Goal: Task Accomplishment & Management: Use online tool/utility

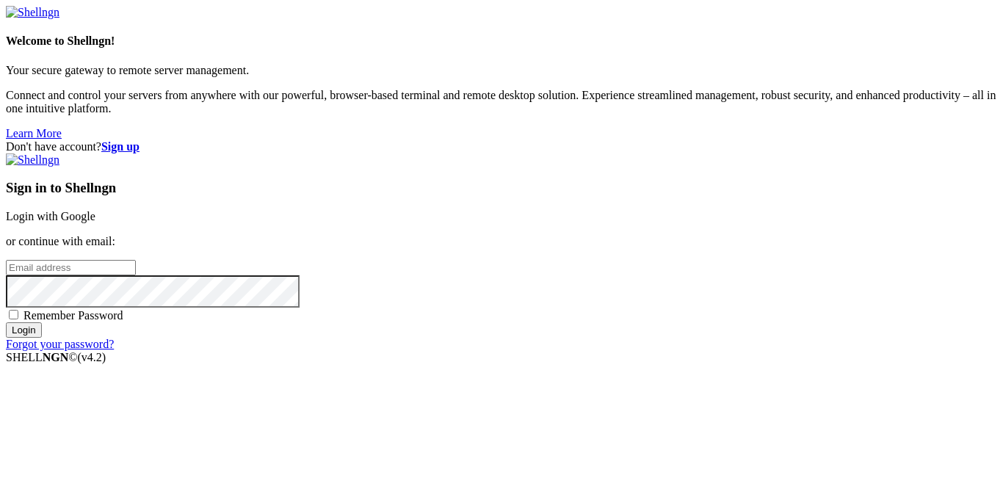
click at [136, 260] on input "email" at bounding box center [71, 267] width 130 height 15
type input "P"
type input "K"
type input "[EMAIL_ADDRESS][DOMAIN_NAME]"
click at [123, 318] on span "Remember Password" at bounding box center [73, 315] width 100 height 12
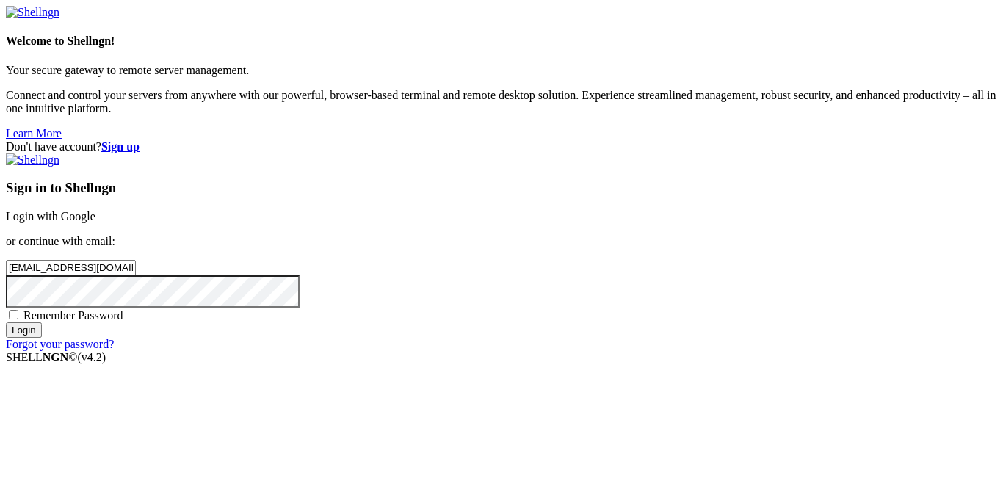
click at [18, 318] on input "Remember Password" at bounding box center [14, 315] width 10 height 10
checkbox input "true"
click at [42, 338] on input "Login" at bounding box center [24, 329] width 36 height 15
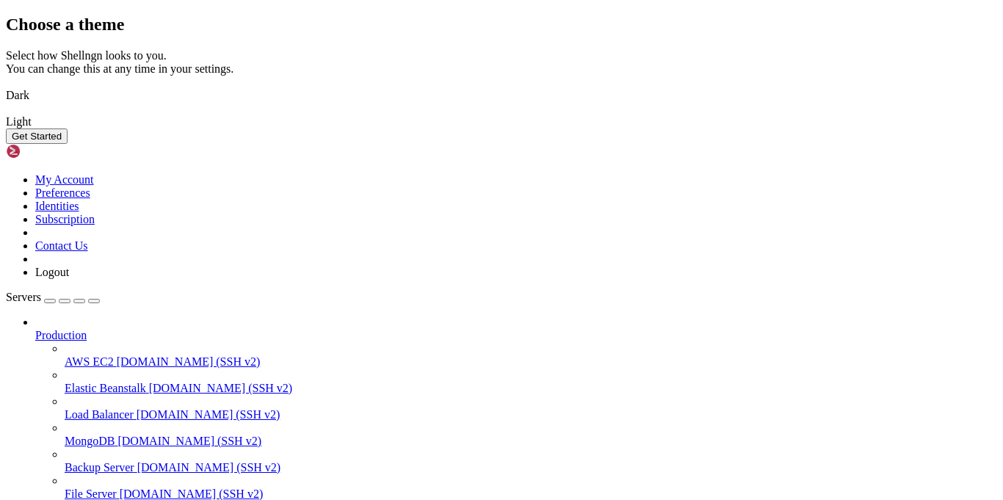
click at [6, 86] on img at bounding box center [6, 86] width 0 height 0
click at [68, 144] on button "Get Started" at bounding box center [37, 135] width 62 height 15
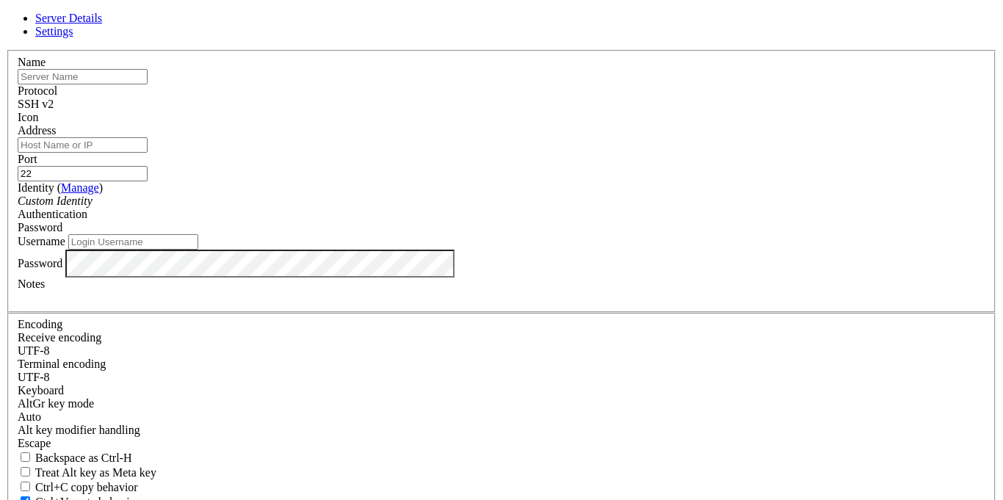
type input "[EMAIL_ADDRESS][DOMAIN_NAME]"
click at [148, 84] on input "text" at bounding box center [83, 76] width 130 height 15
type input "Toroton"
click at [148, 153] on input "Address" at bounding box center [83, 144] width 130 height 15
type input "[TECHNICAL_ID]"
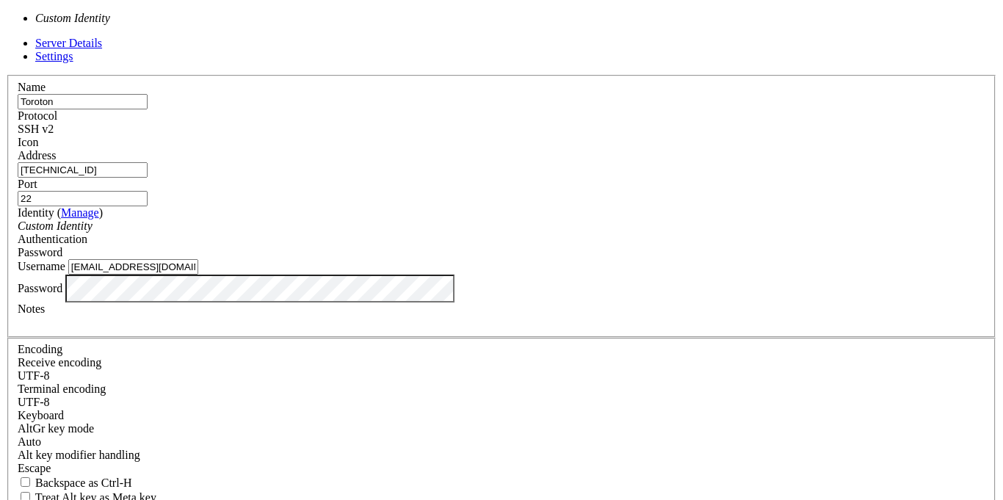
click at [479, 222] on div "Custom Identity" at bounding box center [502, 226] width 968 height 13
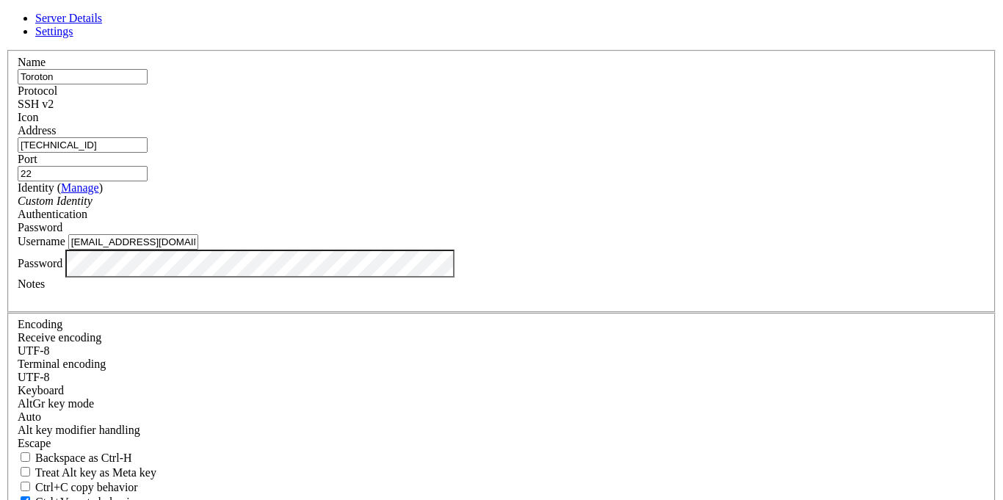
click at [479, 208] on div "Custom Identity" at bounding box center [502, 201] width 968 height 13
click at [601, 221] on div "Password" at bounding box center [502, 227] width 968 height 13
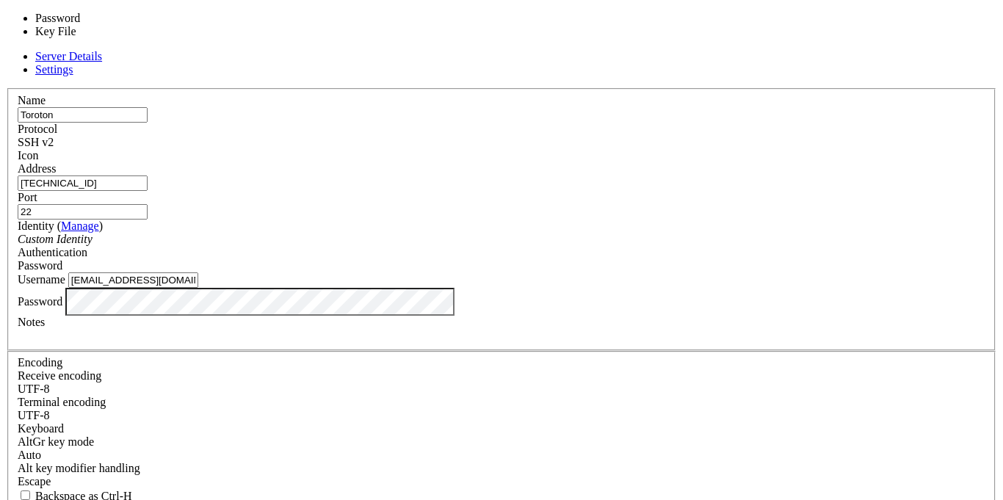
click at [582, 259] on div "Password" at bounding box center [502, 265] width 968 height 13
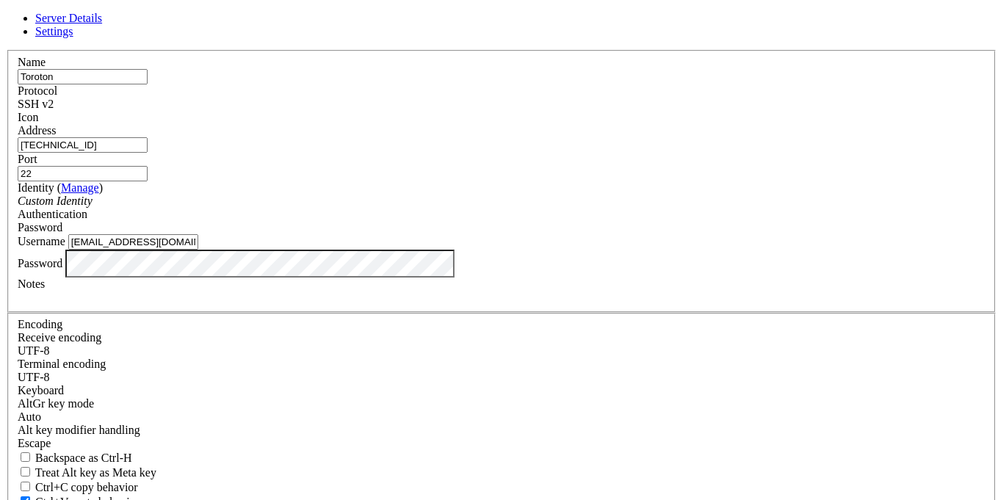
click at [62, 226] on span "Password" at bounding box center [40, 227] width 45 height 12
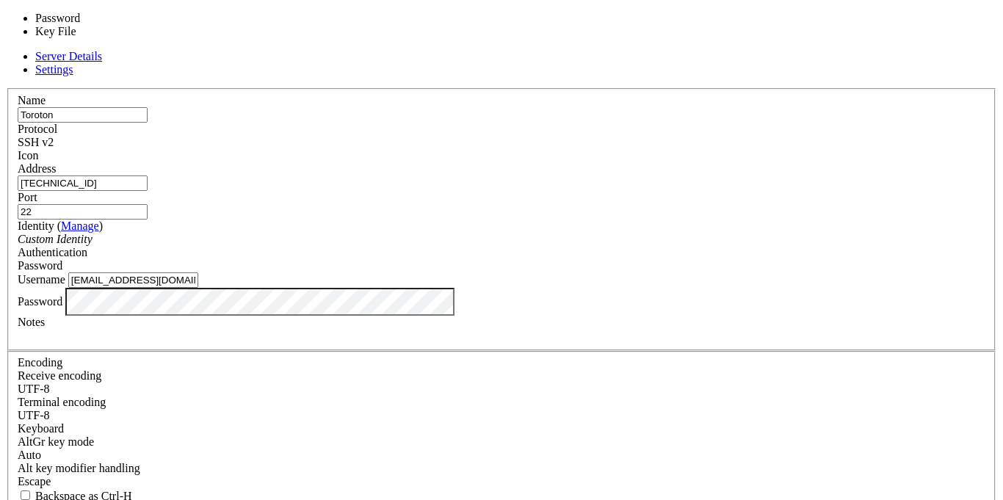
click at [584, 259] on div "Password" at bounding box center [502, 265] width 968 height 13
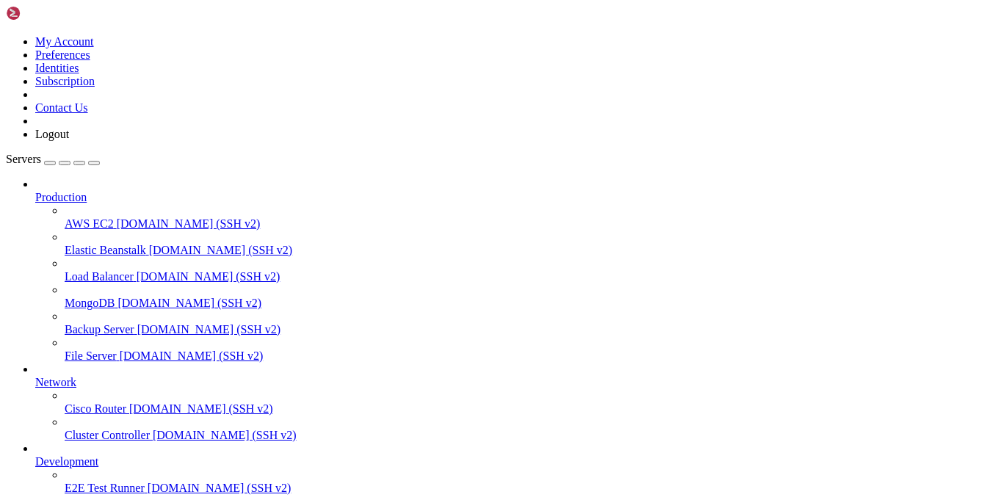
scroll to position [93, 0]
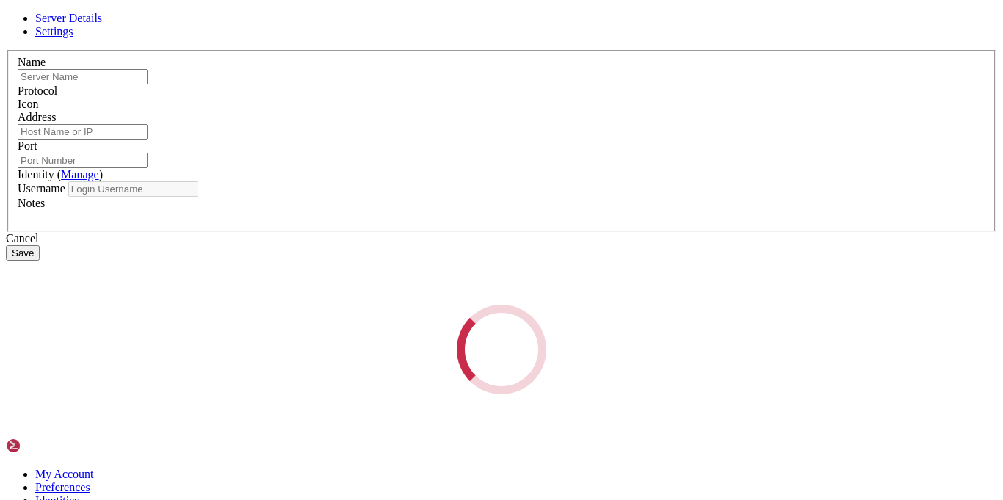
type input "Toroton"
type input "[TECHNICAL_ID]"
type input "22"
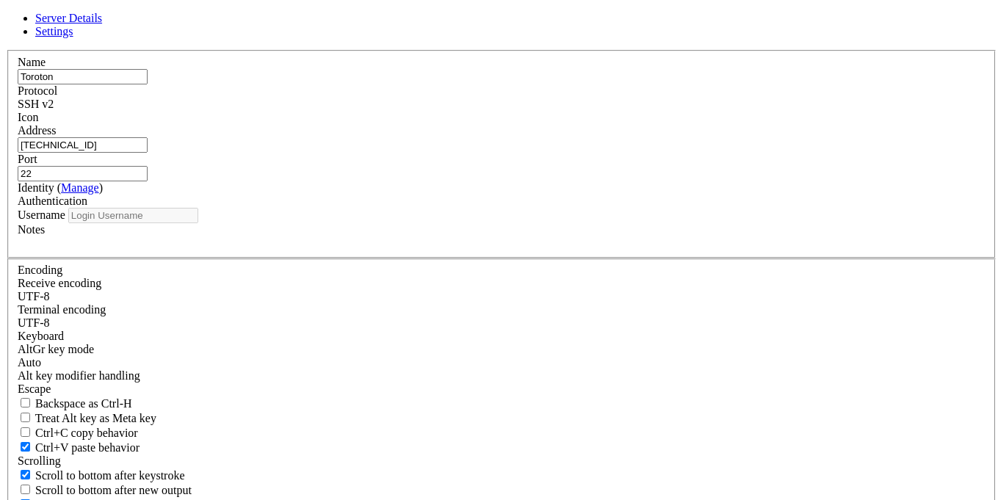
type input "[EMAIL_ADDRESS][DOMAIN_NAME]"
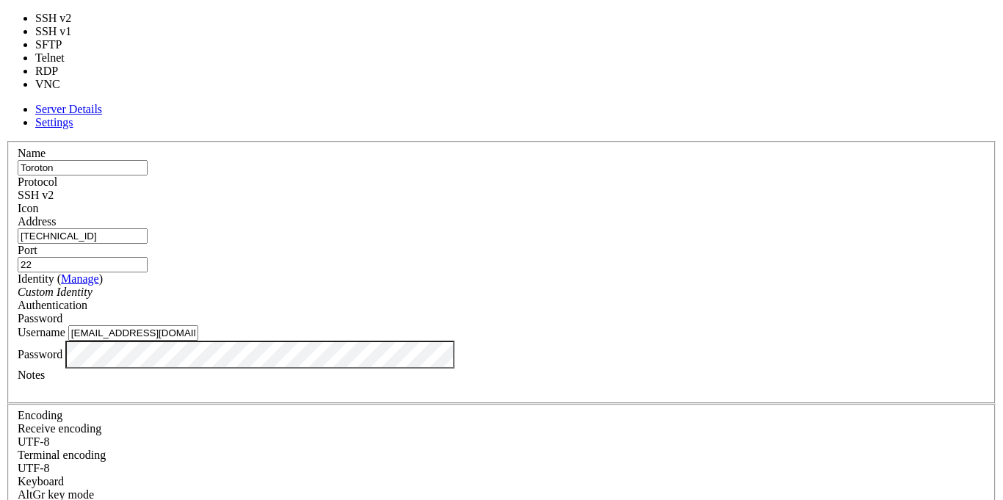
click at [609, 189] on div "SSH v2" at bounding box center [502, 195] width 968 height 13
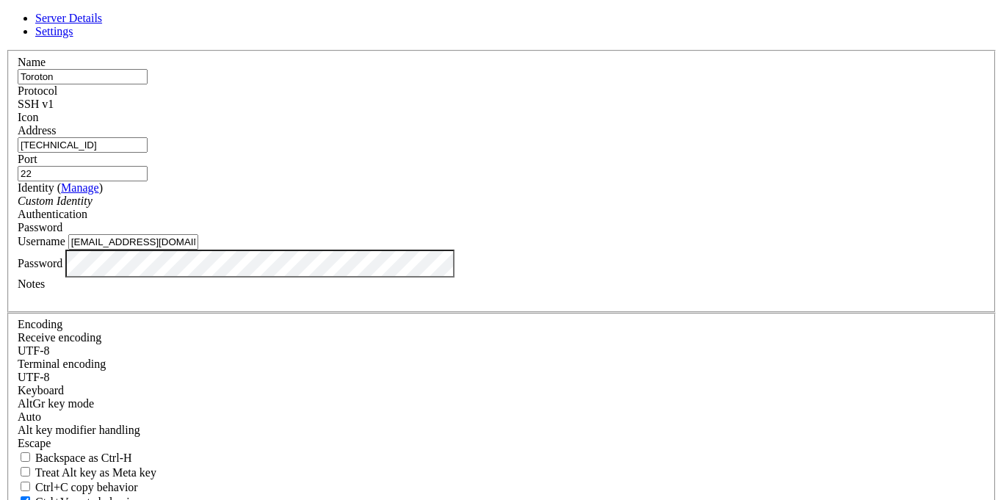
click at [73, 37] on span "Settings" at bounding box center [54, 31] width 38 height 12
click at [102, 24] on span "Server Details" at bounding box center [68, 18] width 67 height 12
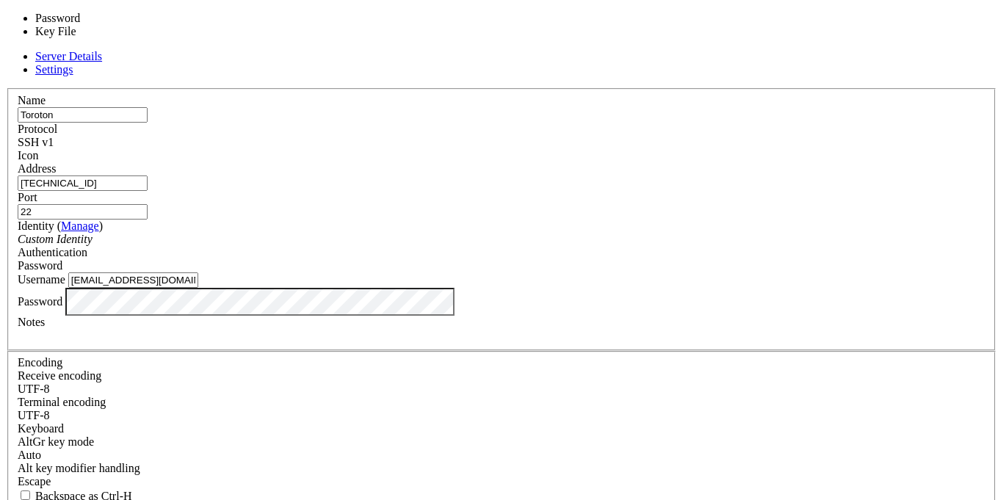
click at [62, 259] on span "Password" at bounding box center [40, 265] width 45 height 12
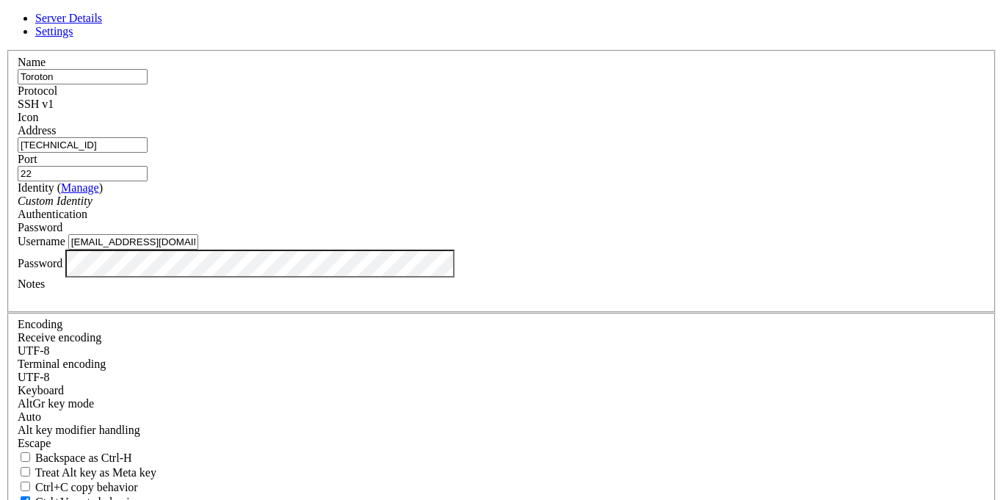
click at [62, 221] on span "Password" at bounding box center [40, 227] width 45 height 12
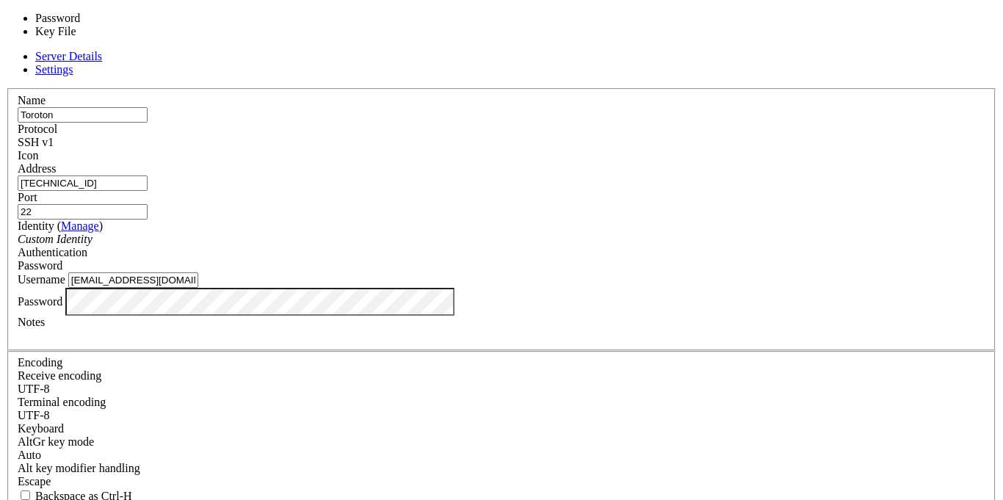
click at [62, 259] on span "Password" at bounding box center [40, 265] width 45 height 12
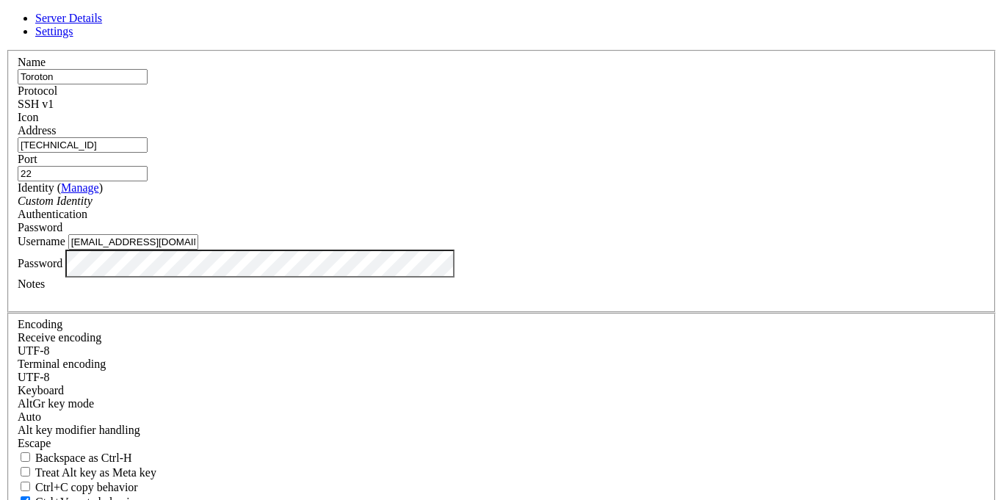
click at [62, 221] on span "Password" at bounding box center [40, 227] width 45 height 12
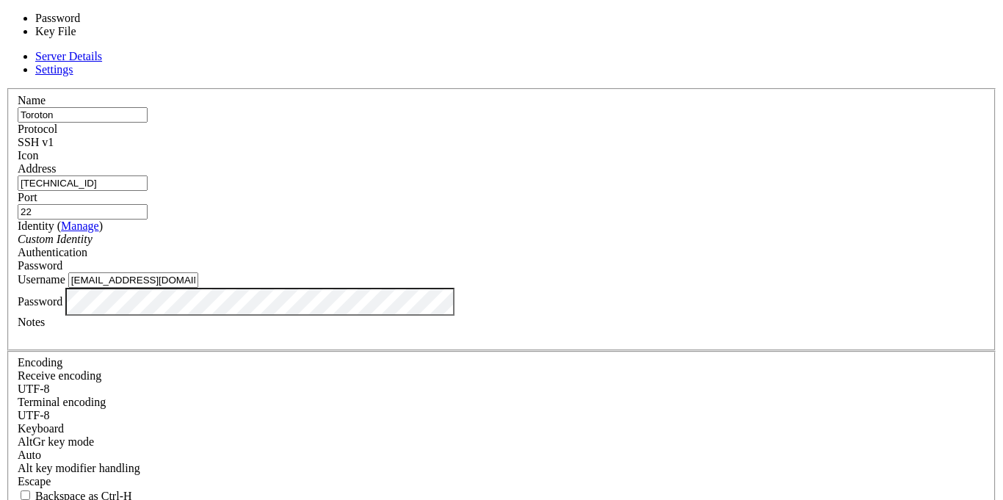
click at [62, 259] on span "Password" at bounding box center [40, 265] width 45 height 12
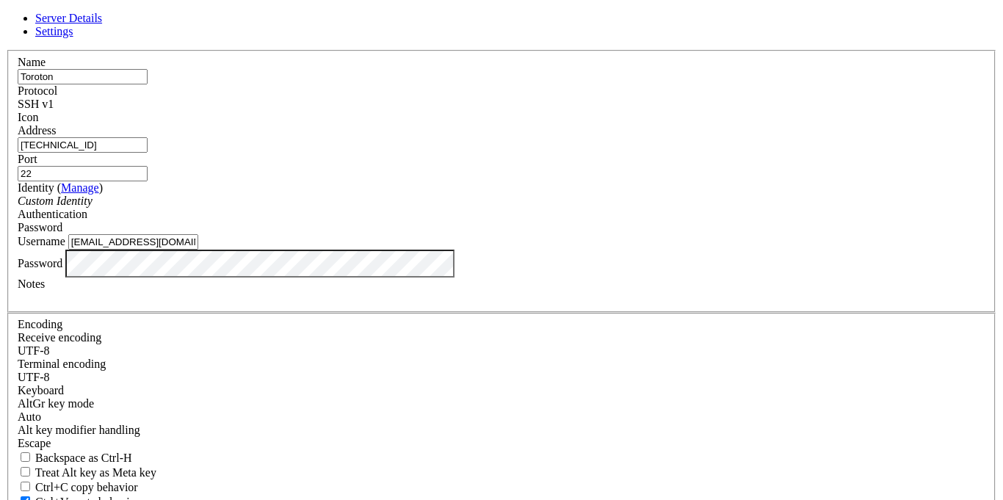
click at [470, 208] on div "Custom Identity" at bounding box center [502, 201] width 968 height 13
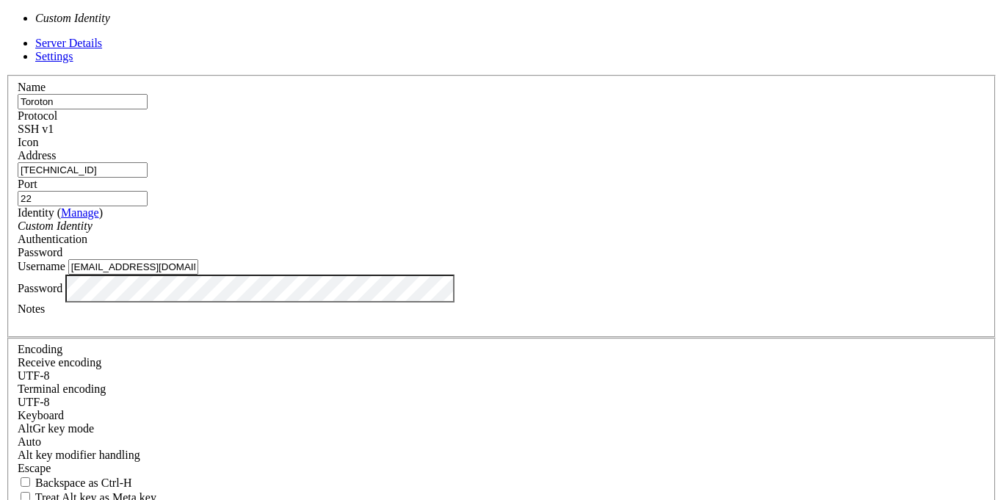
click at [470, 220] on div "Custom Identity" at bounding box center [502, 226] width 968 height 13
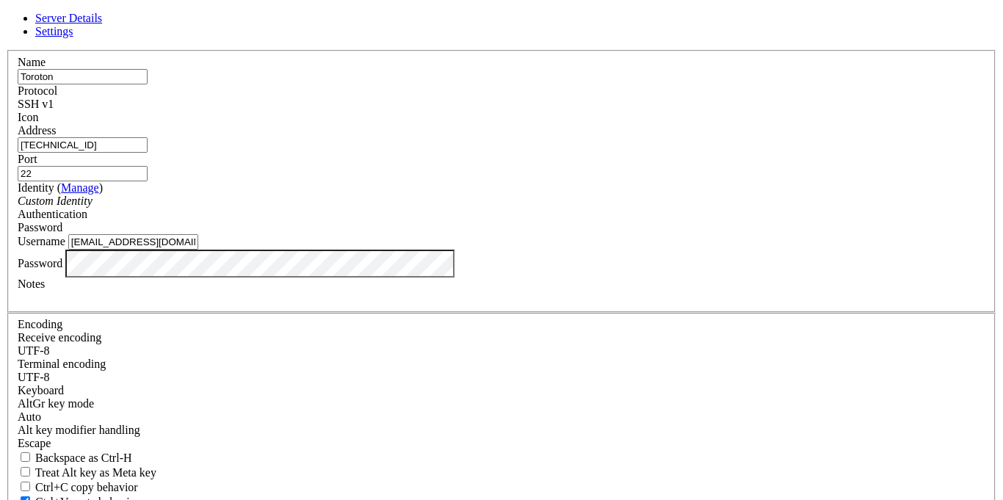
click at [690, 124] on div at bounding box center [502, 124] width 968 height 0
click at [148, 170] on input "22" at bounding box center [83, 173] width 130 height 15
type input "2"
type input "22"
drag, startPoint x: 366, startPoint y: 117, endPoint x: 300, endPoint y: 114, distance: 66.2
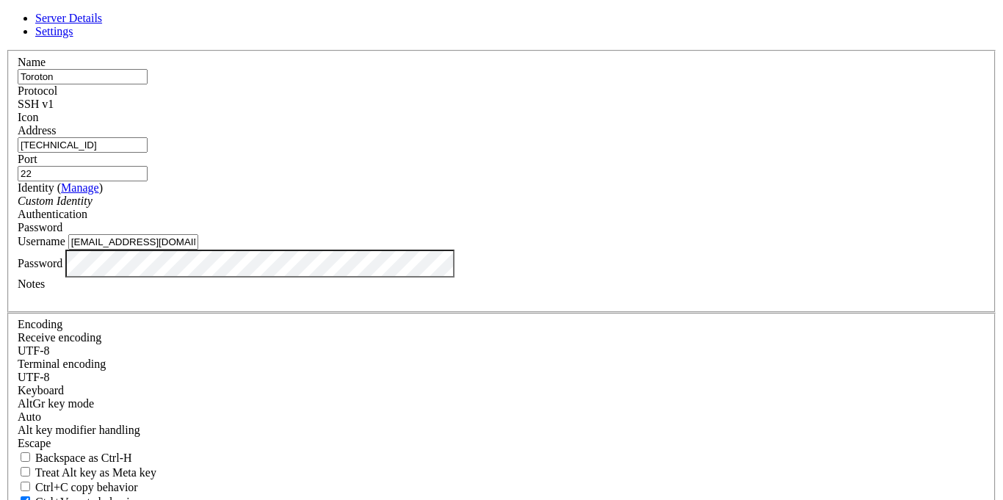
click at [299, 84] on div "Name [PERSON_NAME]" at bounding box center [502, 70] width 968 height 29
type input "root"
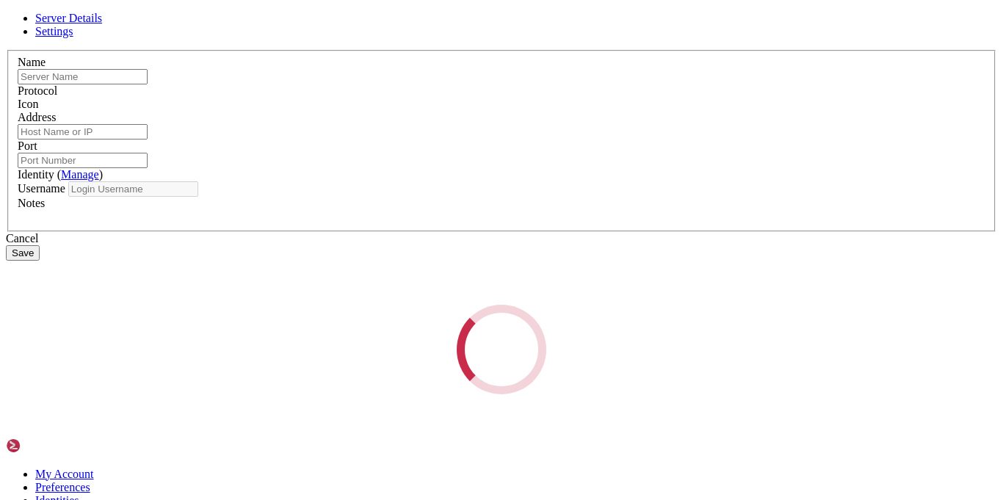
type input "root"
type input "[TECHNICAL_ID]"
type input "22"
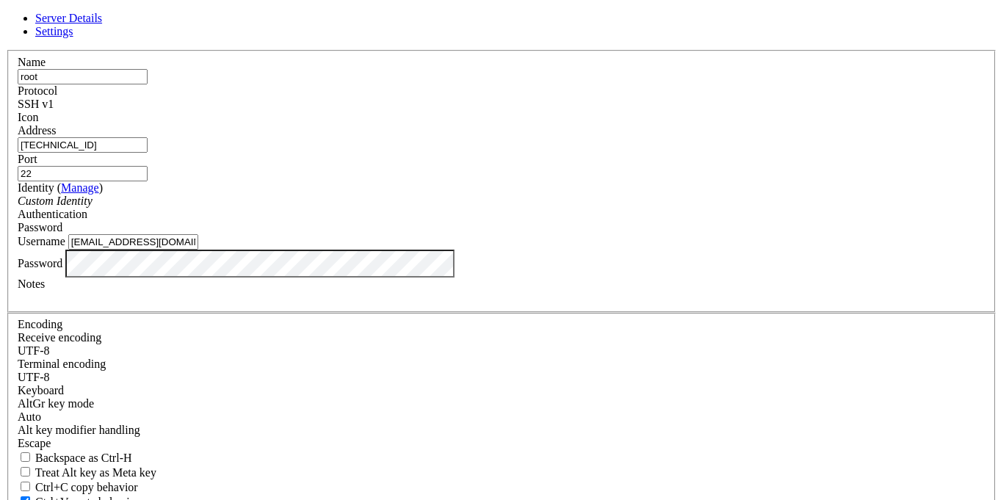
drag, startPoint x: 440, startPoint y: 276, endPoint x: 302, endPoint y: 261, distance: 138.8
click at [302, 250] on div "Username [EMAIL_ADDRESS][DOMAIN_NAME]" at bounding box center [502, 241] width 968 height 15
type input "R"
type input "root"
drag, startPoint x: 345, startPoint y: 117, endPoint x: 307, endPoint y: 110, distance: 38.8
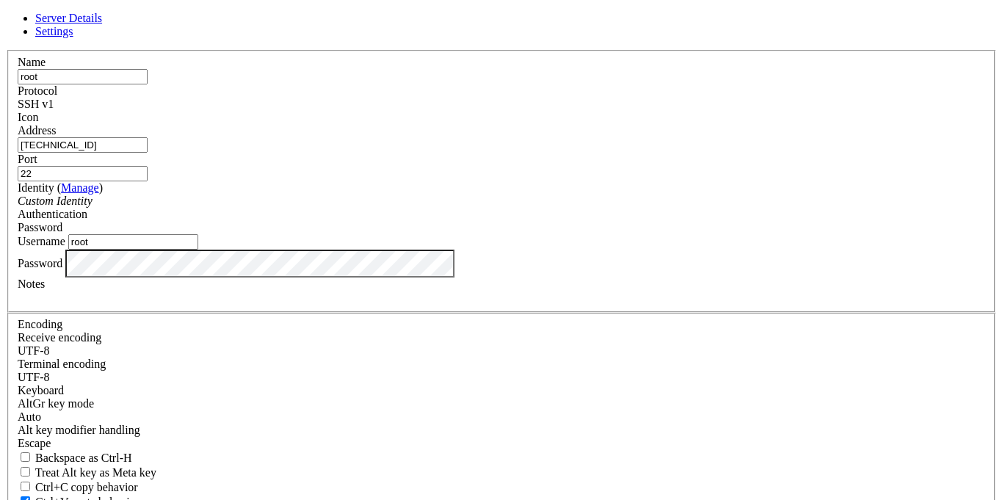
click at [148, 84] on input "root" at bounding box center [83, 76] width 130 height 15
type input "[GEOGRAPHIC_DATA]"
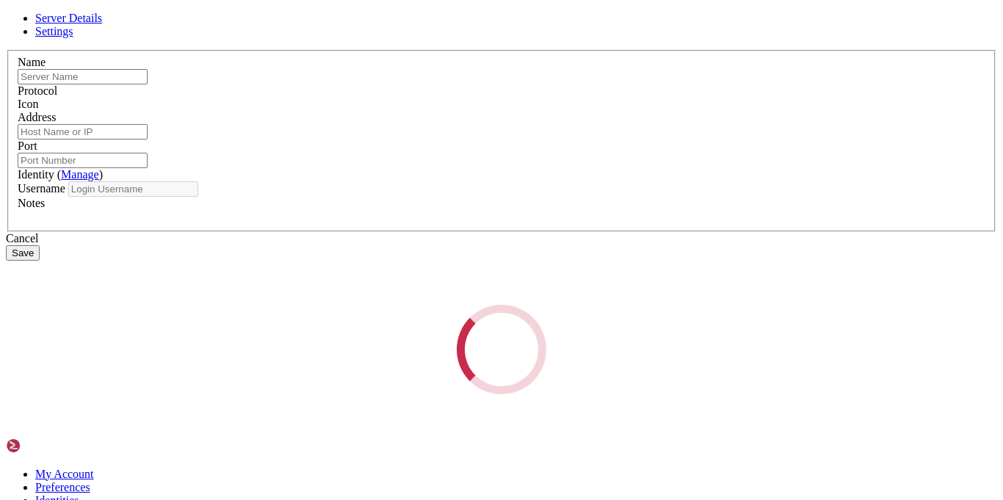
type input "[GEOGRAPHIC_DATA]"
type input "[TECHNICAL_ID]"
type input "22"
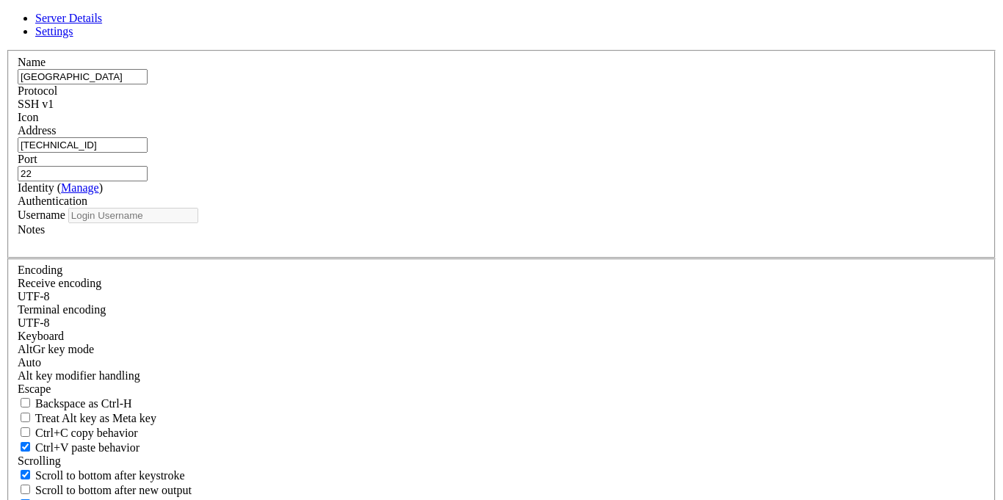
type input "root"
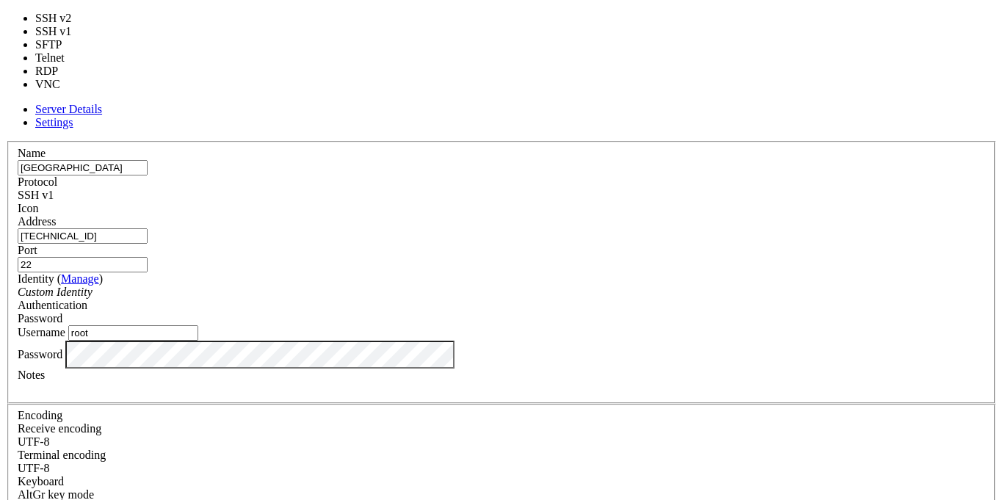
click at [615, 189] on div "SSH v1" at bounding box center [502, 195] width 968 height 13
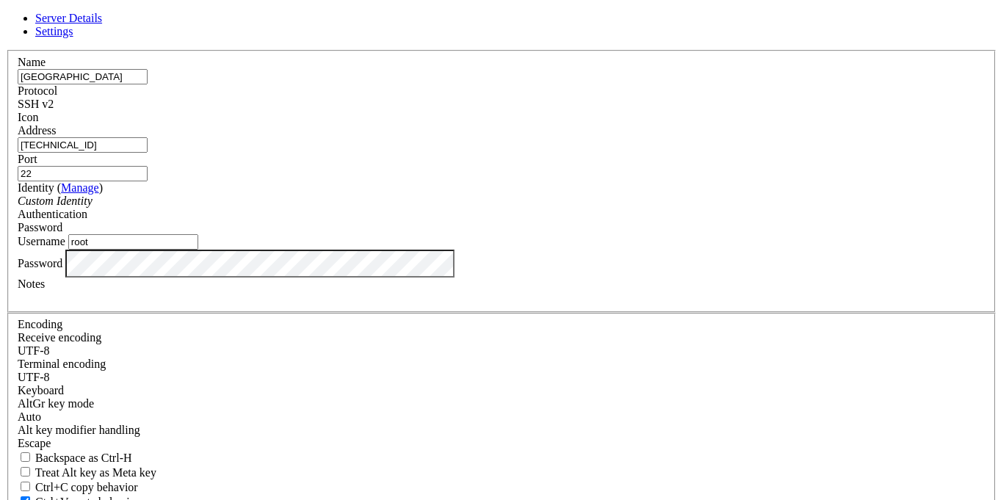
click at [73, 37] on span "Settings" at bounding box center [54, 31] width 38 height 12
click at [102, 24] on span "Server Details" at bounding box center [68, 18] width 67 height 12
drag, startPoint x: 354, startPoint y: 120, endPoint x: 313, endPoint y: 112, distance: 42.1
click at [148, 84] on input "[GEOGRAPHIC_DATA]" at bounding box center [83, 76] width 130 height 15
type input "root"
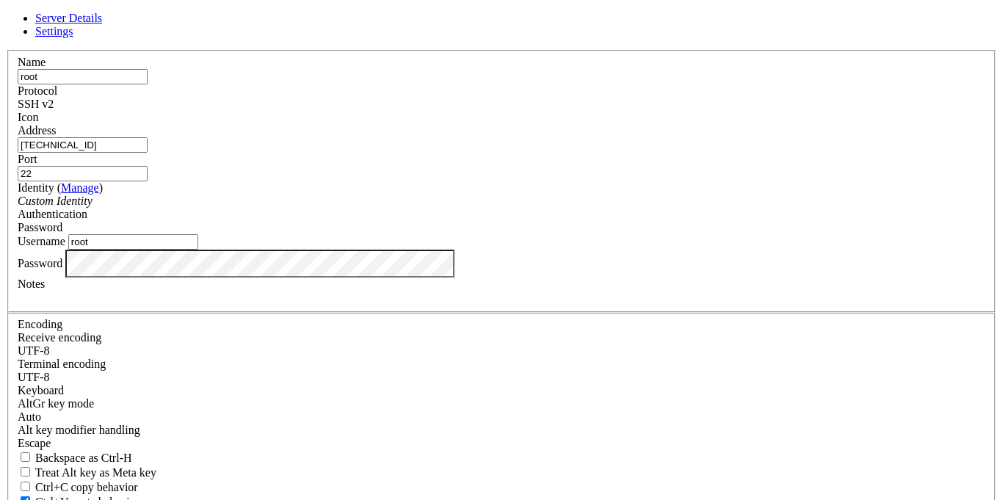
click at [495, 304] on div at bounding box center [502, 297] width 968 height 13
click at [496, 304] on div at bounding box center [502, 297] width 968 height 13
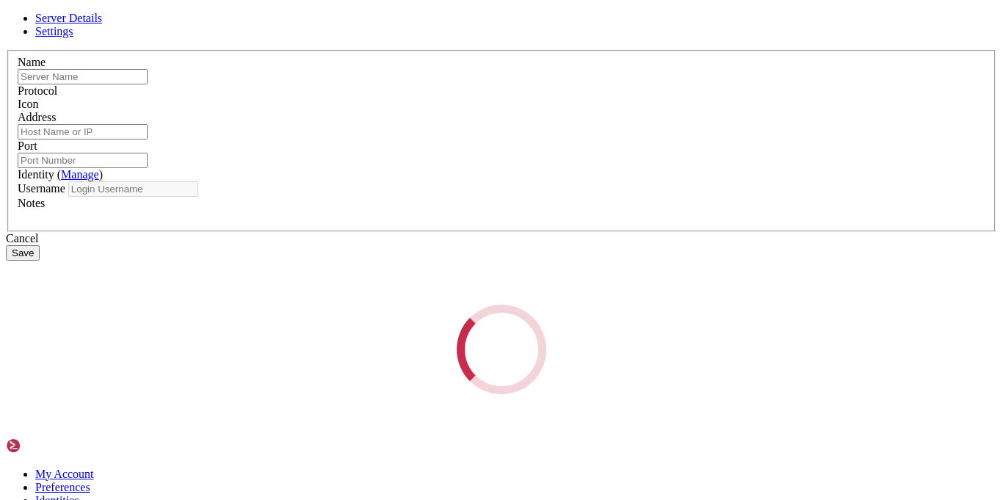
type input "root"
type input "[TECHNICAL_ID]"
type input "22"
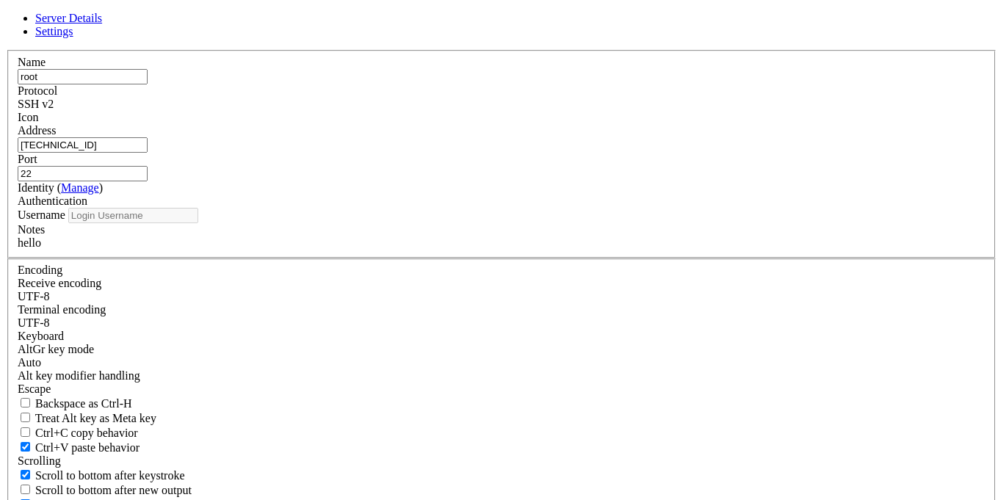
type input "root"
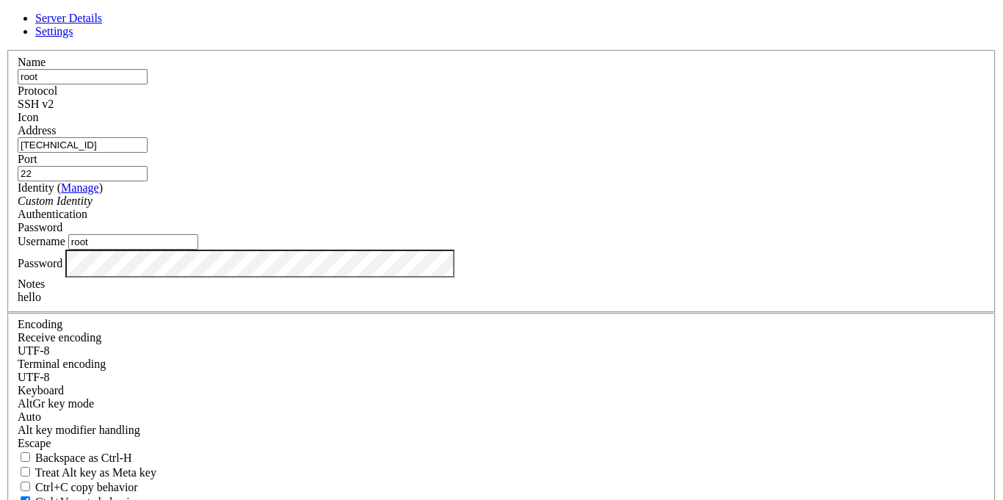
drag, startPoint x: 357, startPoint y: 112, endPoint x: 290, endPoint y: 115, distance: 66.9
click at [285, 114] on div "Name root Protocol SSH v2 Icon Address [TECHNICAL_ID] ( )" at bounding box center [501, 320] width 991 height 540
type input "Toroton"
click at [258, 170] on div "Server Details Settings Name [GEOGRAPHIC_DATA] Protocol SSH v2 Icon" at bounding box center [501, 315] width 991 height 607
click at [282, 322] on div "Name [PERSON_NAME] Protocol SSH v2 Icon Address [TECHNICAL_ID]" at bounding box center [501, 320] width 991 height 540
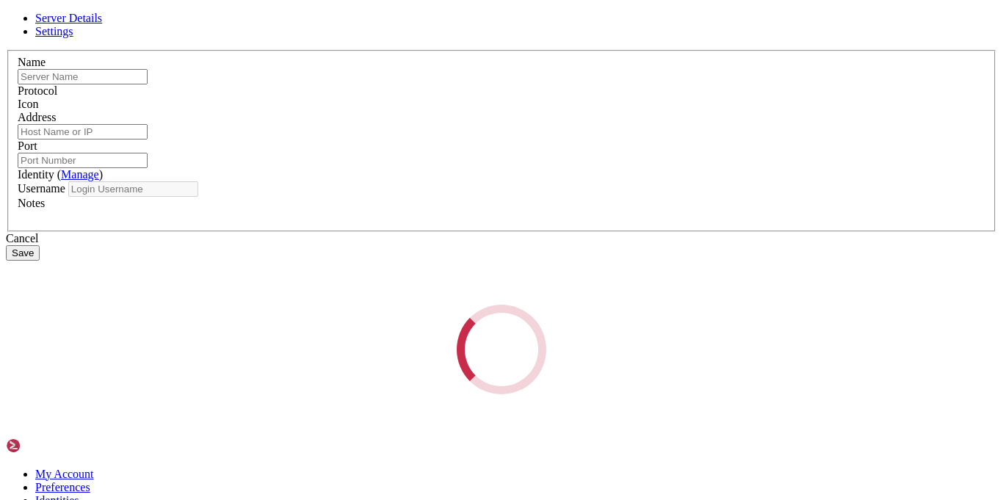
type input "Toroton"
type input "[TECHNICAL_ID]"
type input "22"
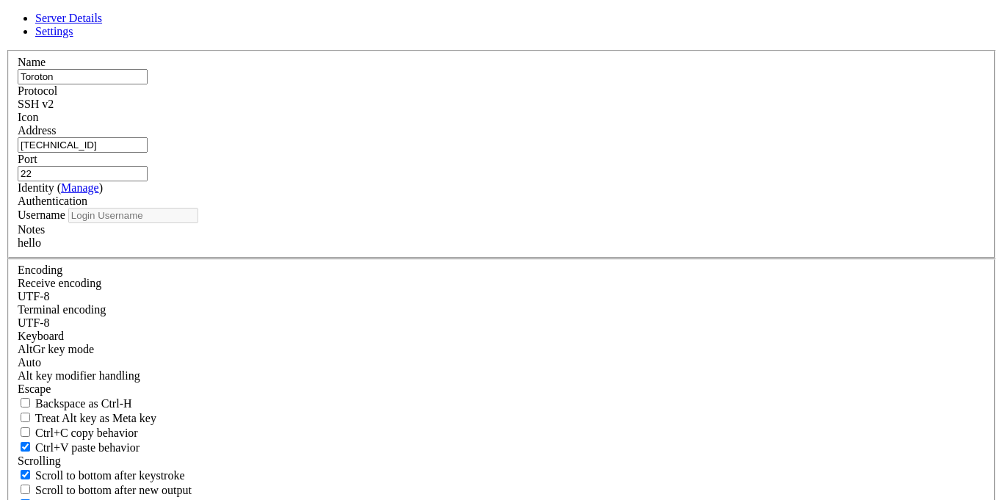
type input "root"
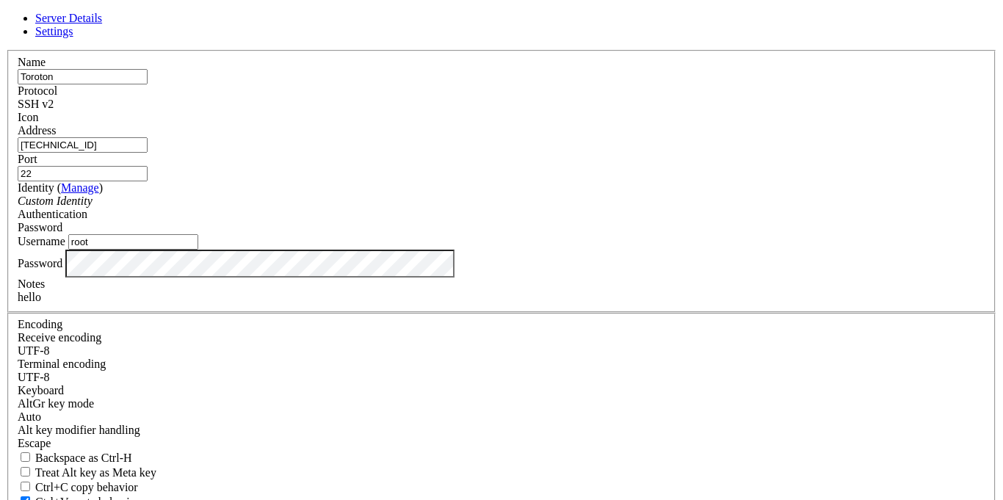
drag, startPoint x: 373, startPoint y: 164, endPoint x: 300, endPoint y: 160, distance: 72.8
click at [300, 153] on div "Address [TECHNICAL_ID]" at bounding box center [502, 138] width 968 height 29
click at [198, 250] on input "root" at bounding box center [133, 241] width 130 height 15
click at [148, 84] on input "Toroton" at bounding box center [83, 76] width 130 height 15
drag, startPoint x: 355, startPoint y: 114, endPoint x: 311, endPoint y: 109, distance: 45.0
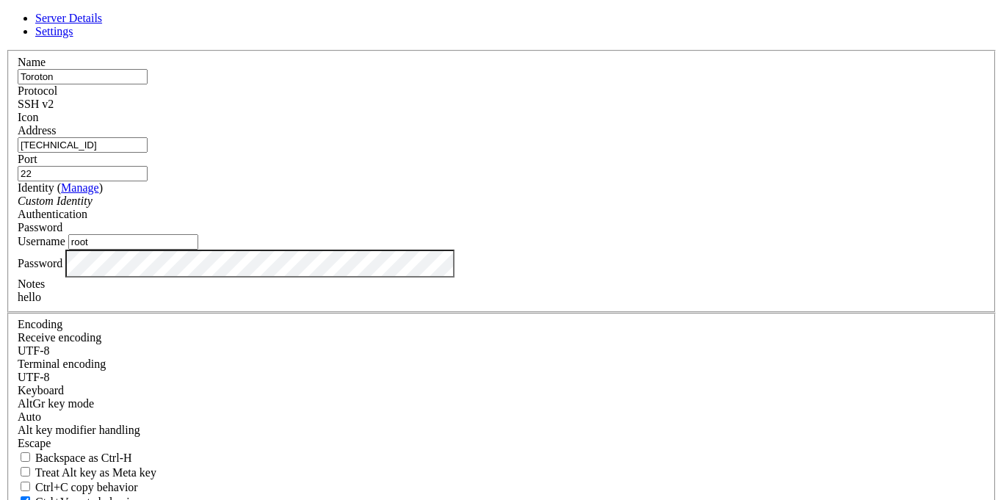
click at [303, 84] on div "Name [PERSON_NAME]" at bounding box center [502, 70] width 968 height 29
click at [65, 247] on label "Username" at bounding box center [42, 241] width 48 height 12
click at [198, 250] on input "root" at bounding box center [133, 241] width 130 height 15
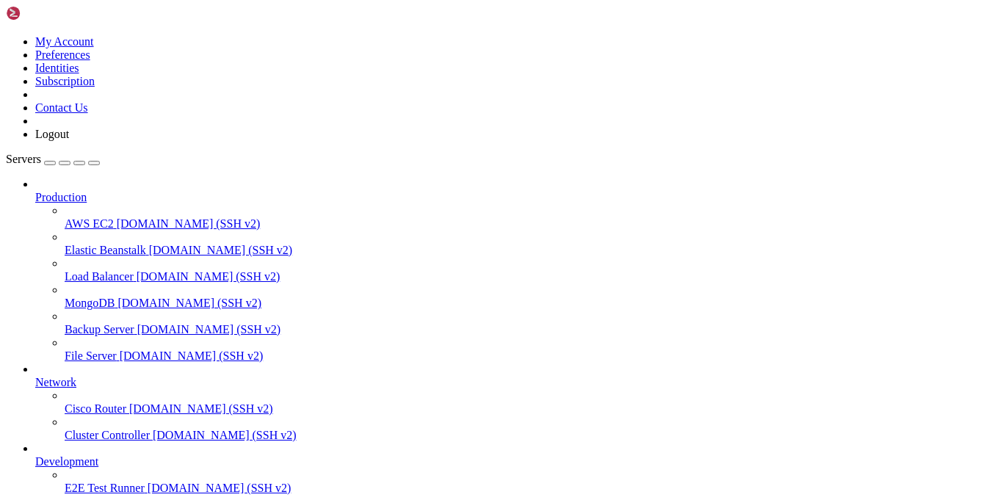
click at [35, 455] on icon at bounding box center [35, 455] width 0 height 0
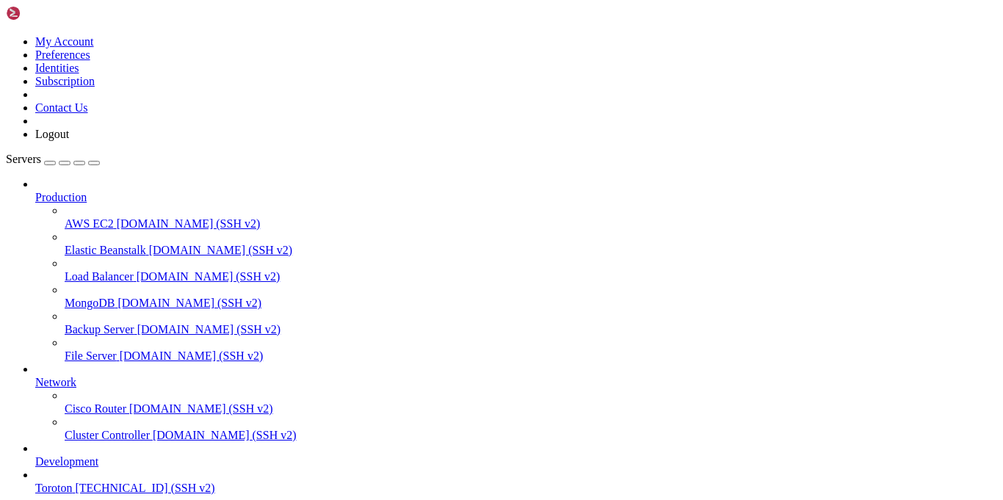
click at [35, 455] on icon at bounding box center [35, 455] width 0 height 0
